Goal: Find specific page/section: Find specific page/section

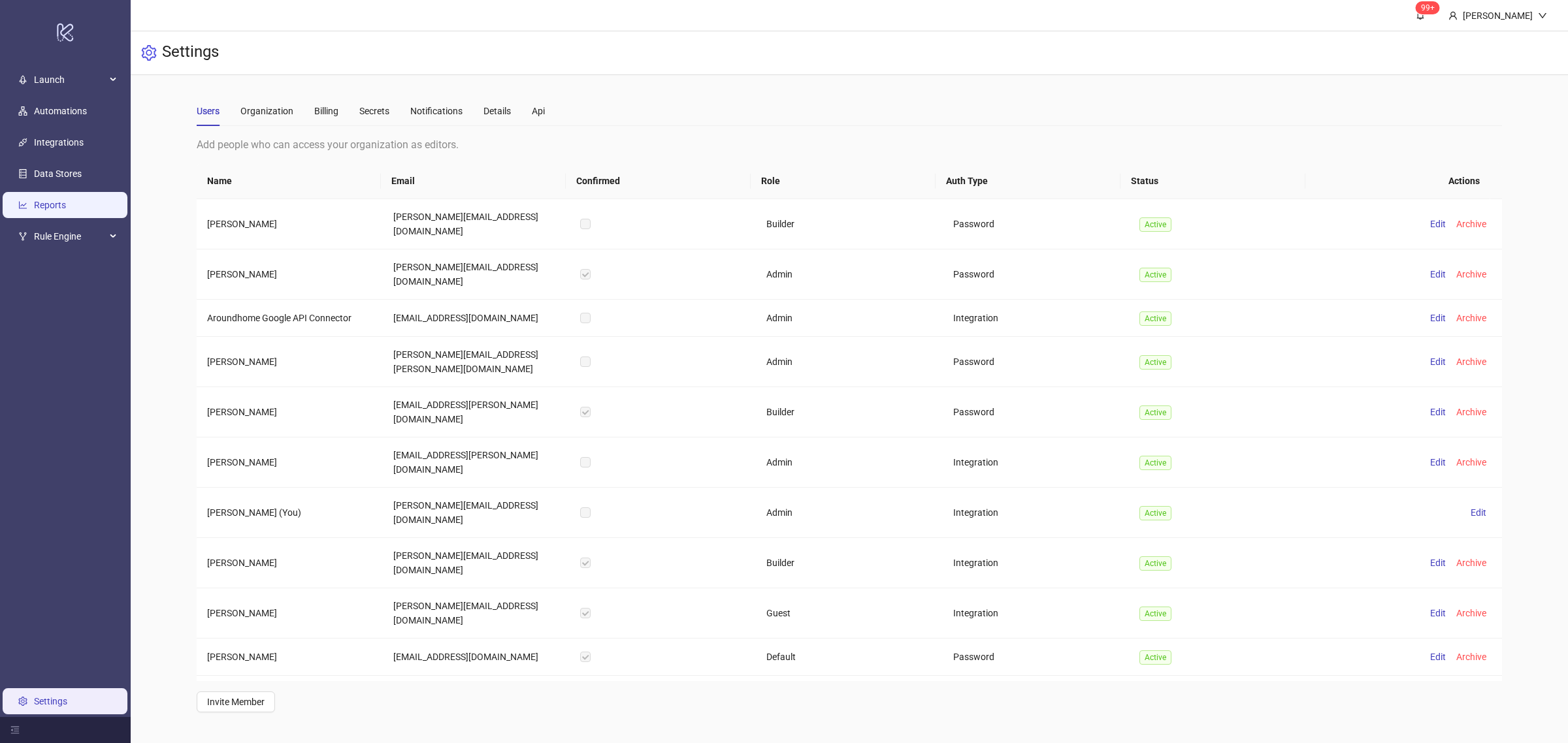
click at [51, 208] on link "Reports" at bounding box center [50, 204] width 32 height 10
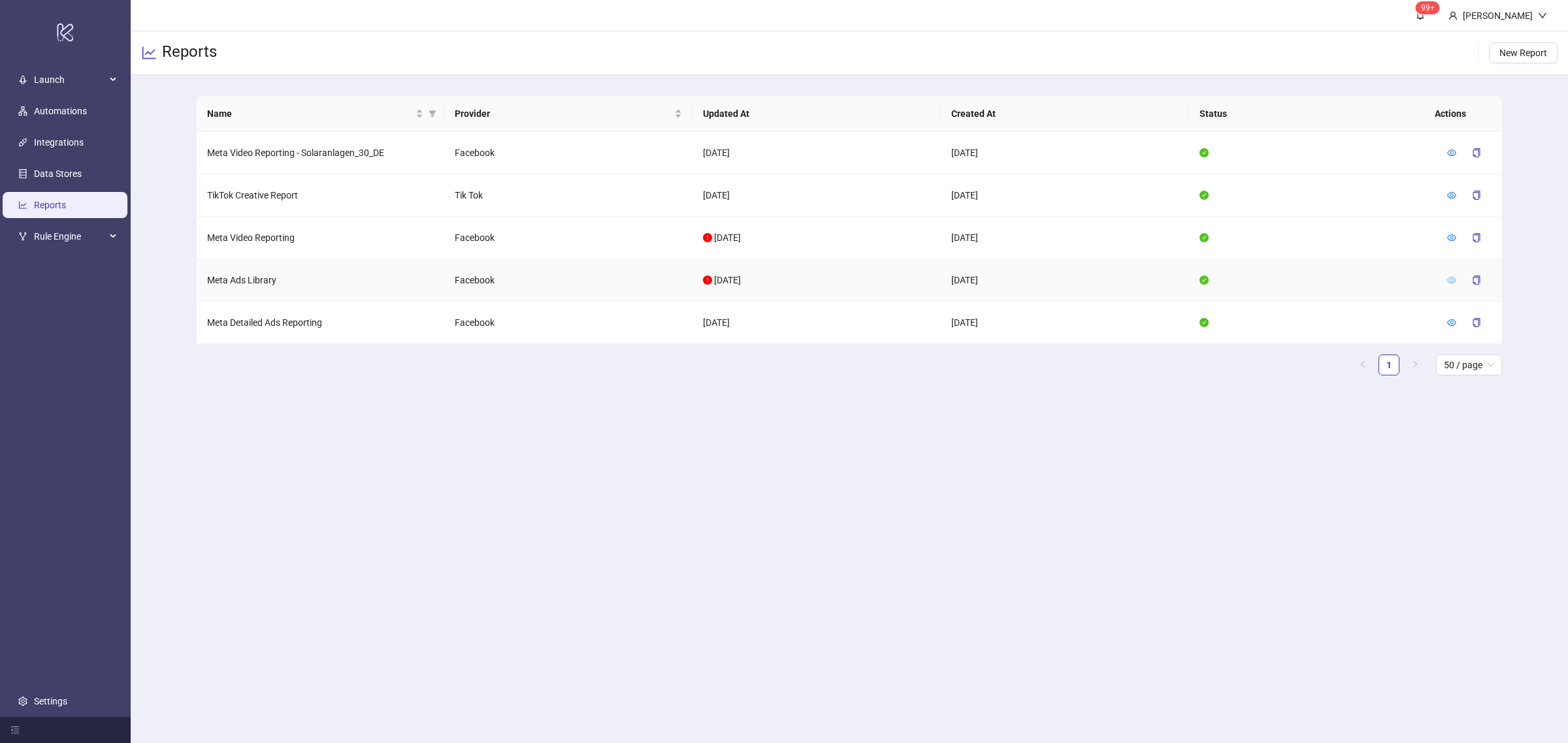
click at [1449, 279] on icon "eye" at bounding box center [1451, 280] width 9 height 9
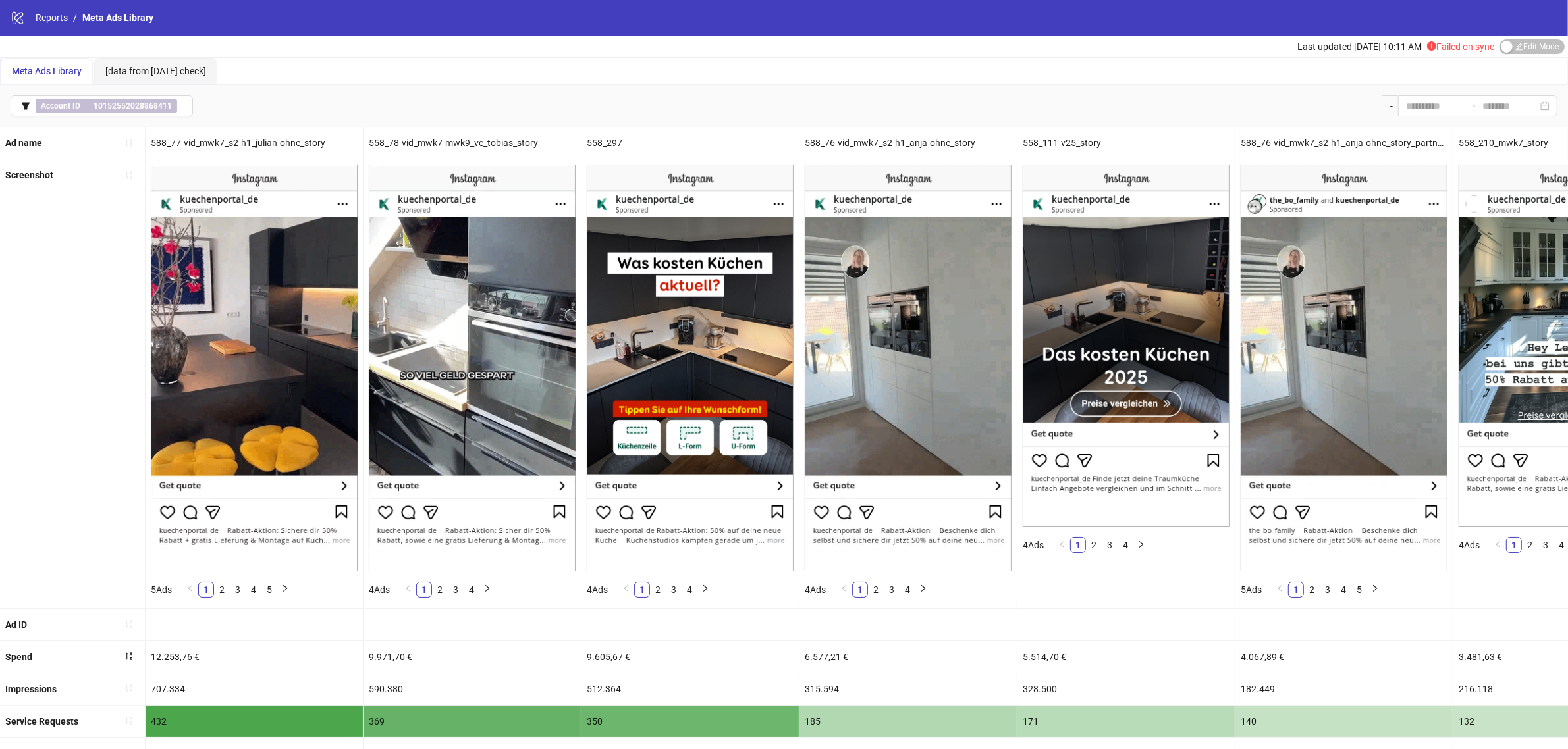
click at [1427, 48] on icon "exclamation-circle" at bounding box center [1431, 45] width 9 height 9
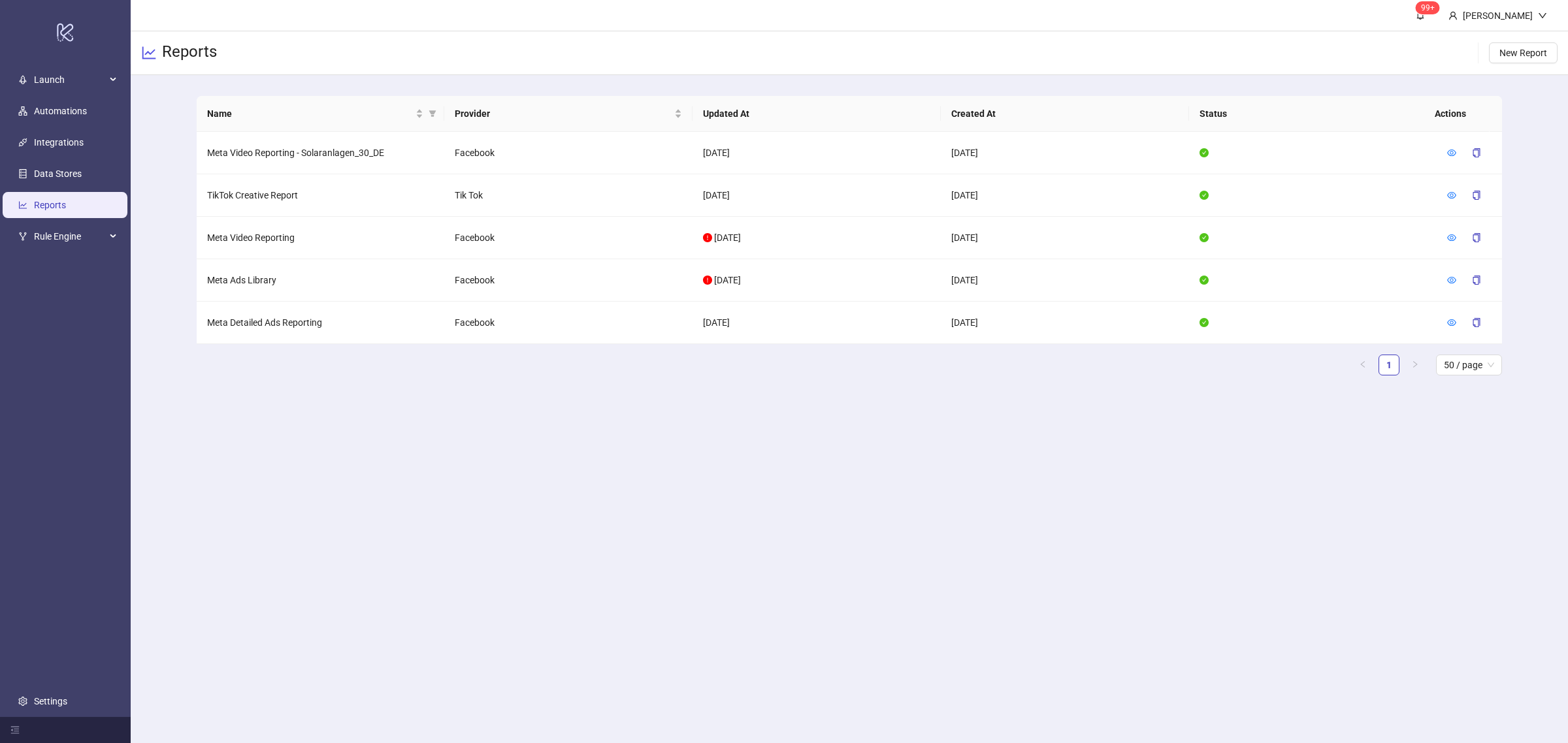
click at [1477, 604] on main "99+ [PERSON_NAME] Reports New Report Name Provider Updated At Created At Status…" at bounding box center [848, 372] width 1437 height 743
click at [1454, 240] on icon "eye" at bounding box center [1451, 237] width 9 height 9
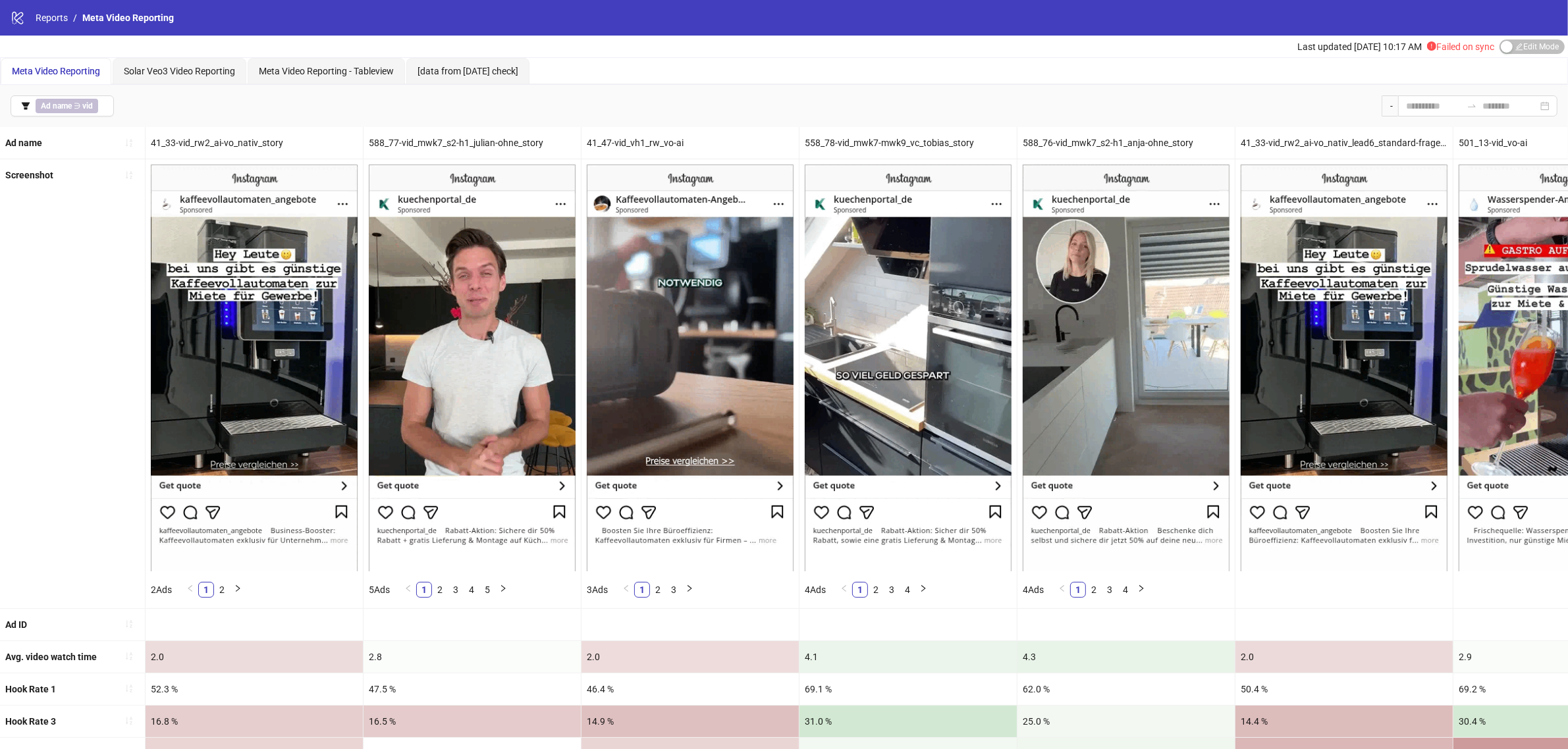
click at [1427, 50] on icon "exclamation-circle" at bounding box center [1431, 45] width 9 height 9
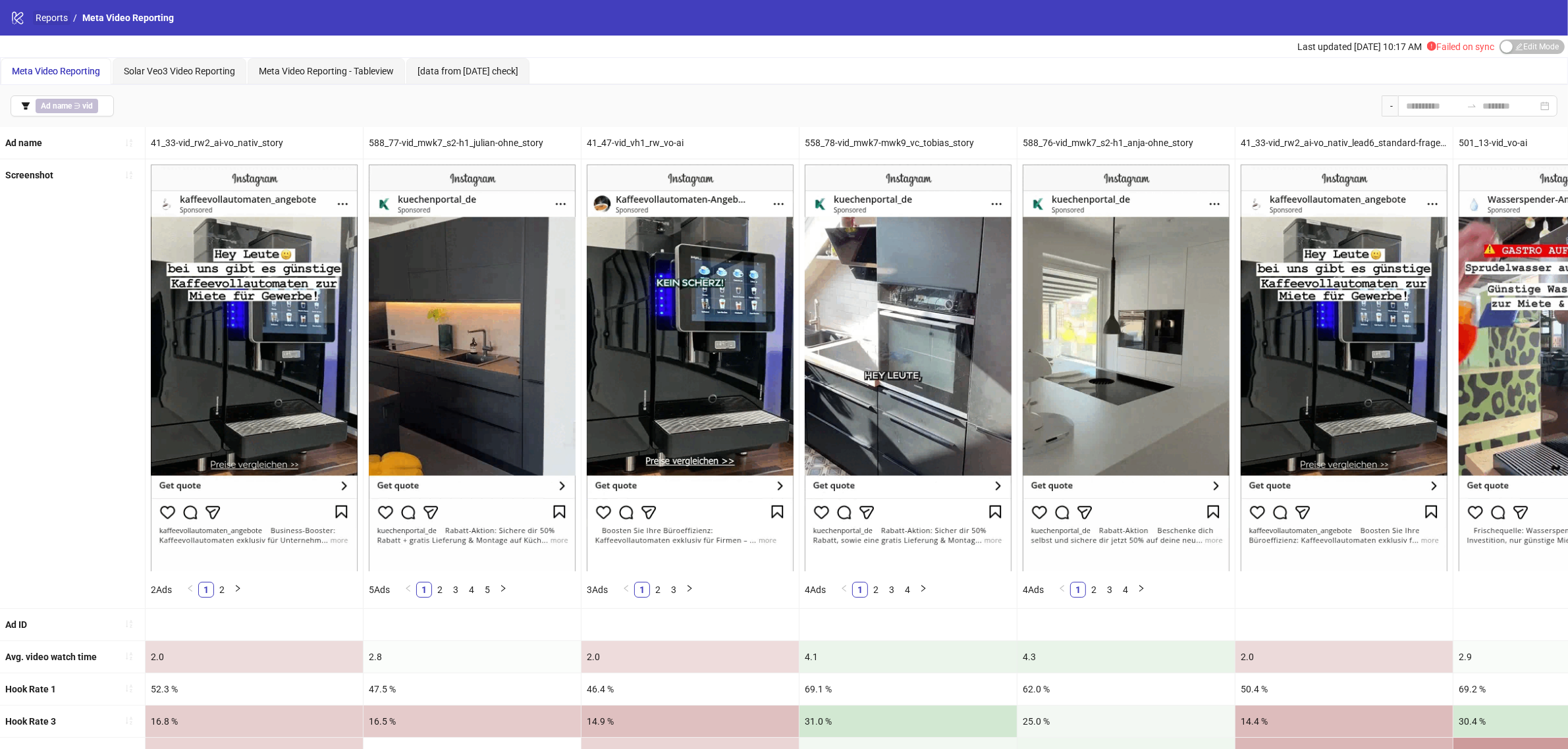
click at [52, 18] on link "Reports" at bounding box center [52, 17] width 38 height 15
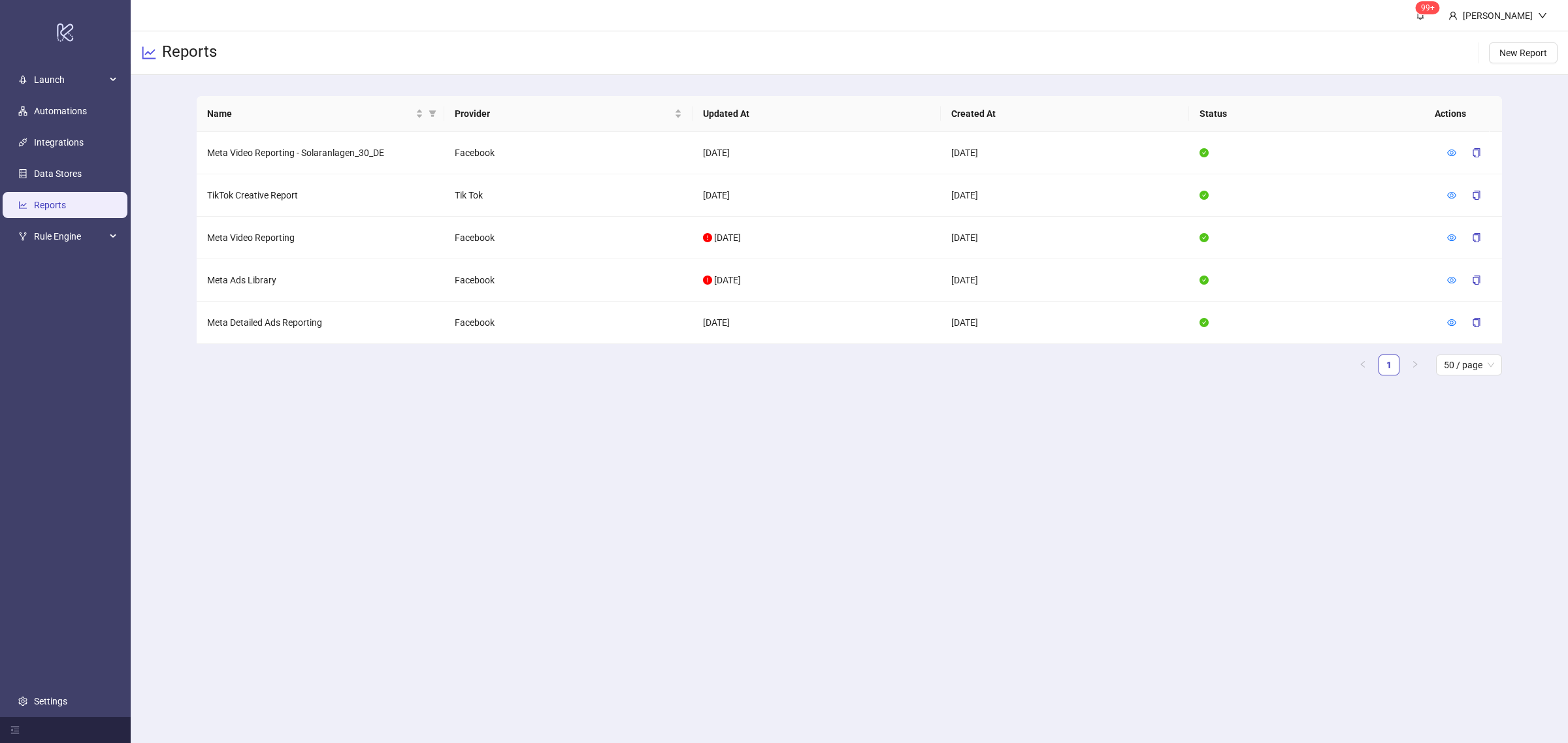
click at [1387, 484] on main "99+ [PERSON_NAME] Reports New Report Name Provider Updated At Created At Status…" at bounding box center [848, 372] width 1437 height 743
click at [270, 242] on td "Meta Video Reporting" at bounding box center [321, 238] width 248 height 42
click at [1448, 235] on icon "eye" at bounding box center [1451, 237] width 9 height 9
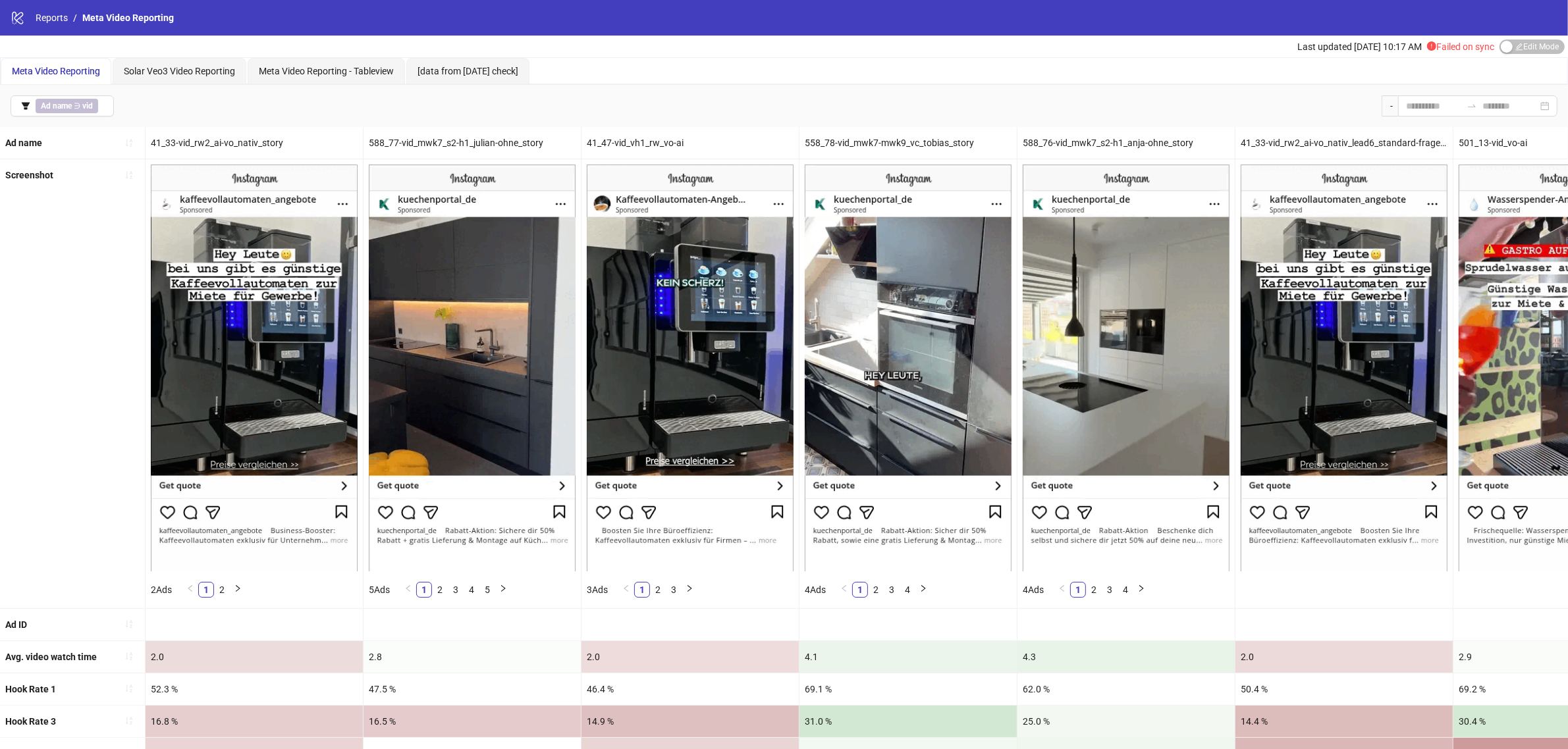
click at [1256, 54] on div "Last updated [DATE] 10:17 AM Failed on sync Edit Mode Edit Mode" at bounding box center [784, 46] width 1568 height 22
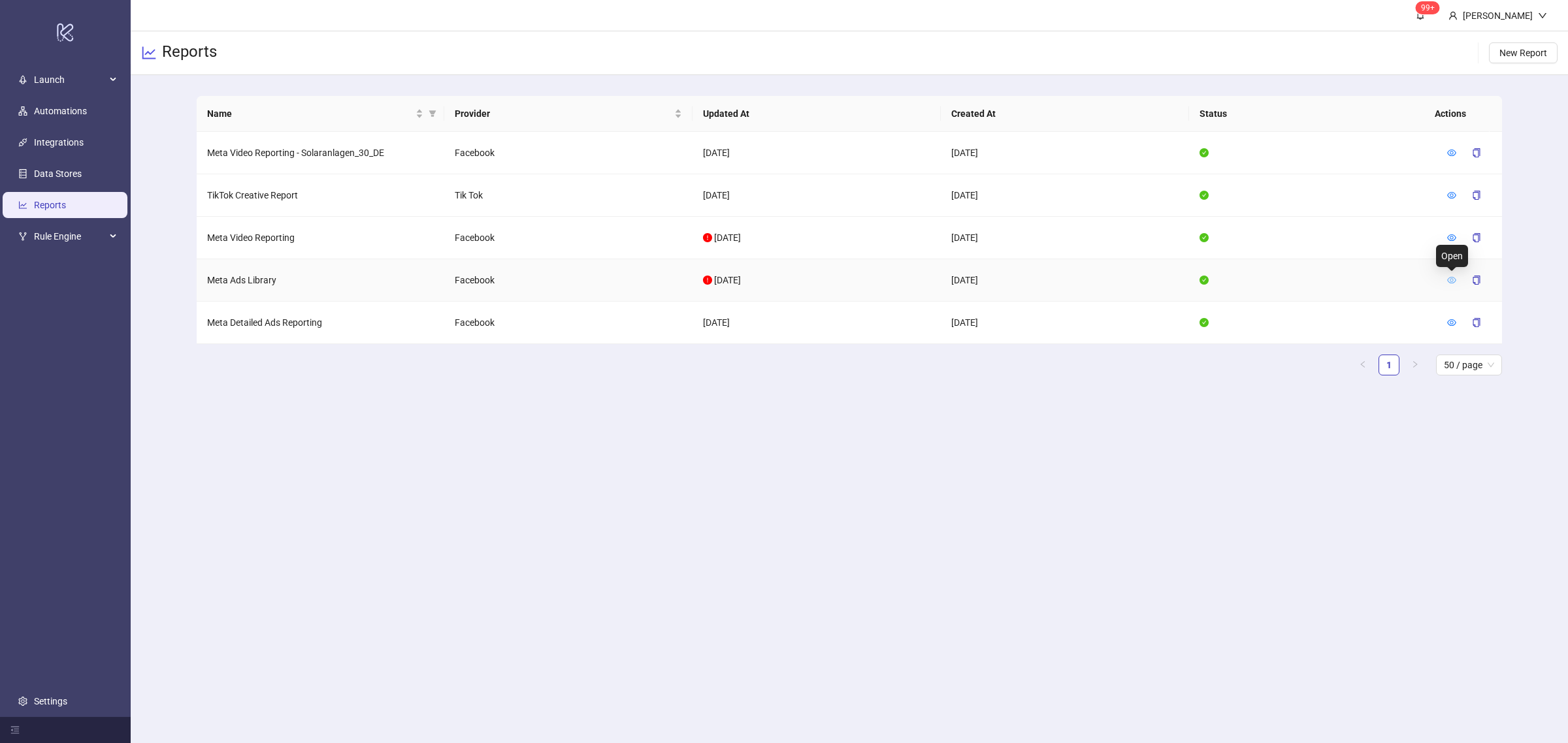
click at [1451, 283] on icon "eye" at bounding box center [1451, 280] width 9 height 9
